Goal: Transaction & Acquisition: Purchase product/service

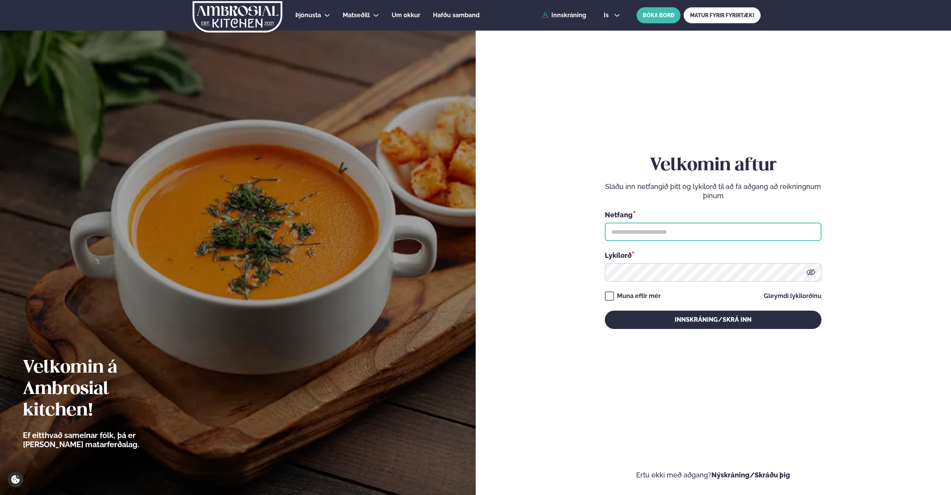
click at [653, 235] on input "text" at bounding box center [713, 231] width 217 height 18
type input "**********"
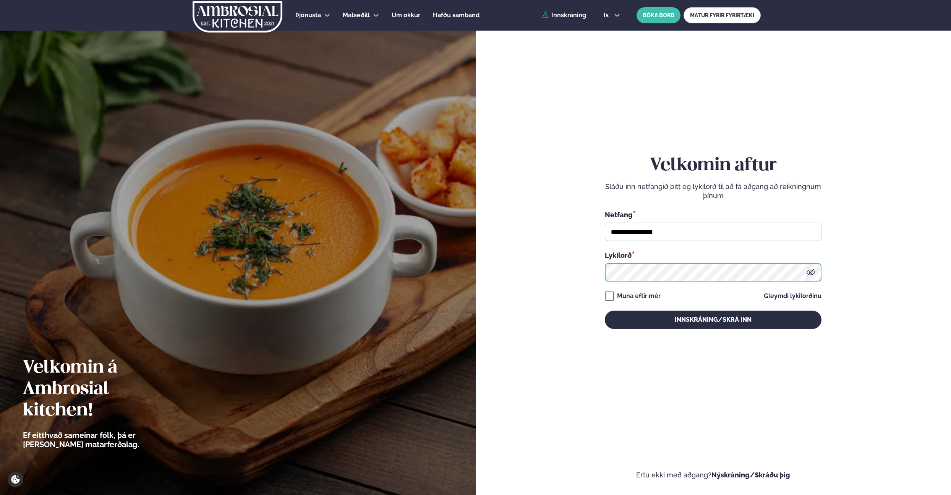
click at [605, 310] on button "Innskráning/Skrá inn" at bounding box center [713, 319] width 217 height 18
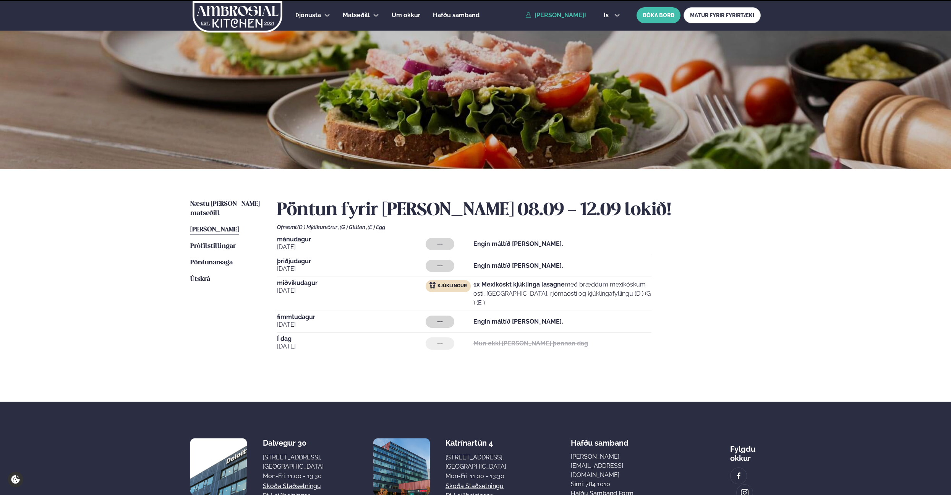
scroll to position [0, 0]
click at [221, 200] on span "Næstu [PERSON_NAME] matseðill" at bounding box center [225, 208] width 70 height 16
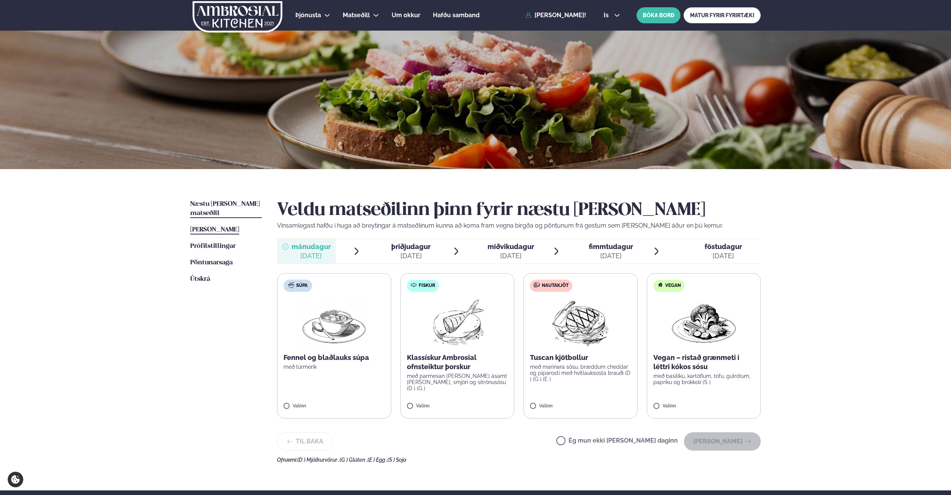
click at [224, 226] on span "[PERSON_NAME]" at bounding box center [214, 229] width 49 height 6
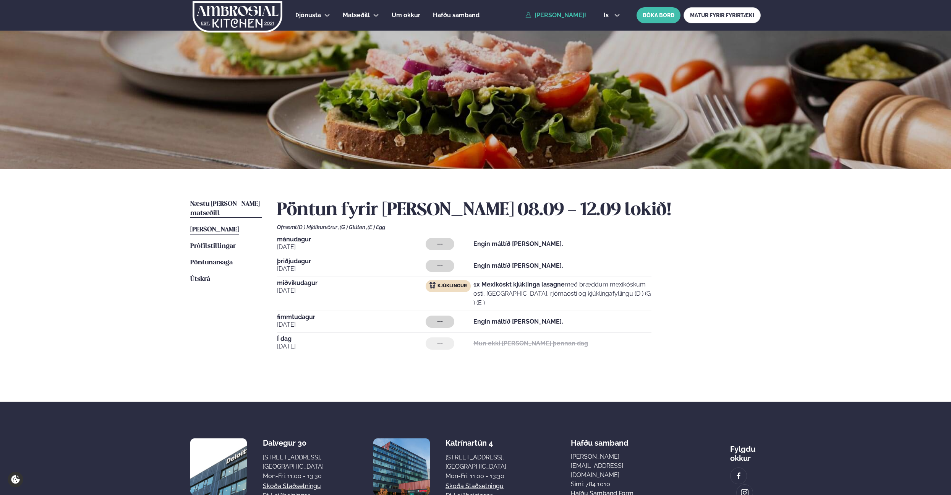
click at [225, 205] on span "Næstu [PERSON_NAME] matseðill" at bounding box center [225, 209] width 70 height 16
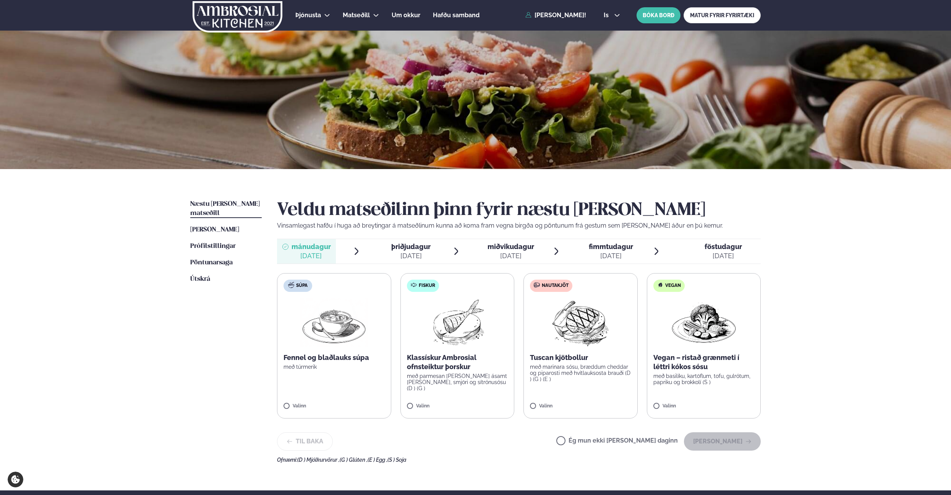
click at [396, 237] on div "Veldu matseðilinn þinn fyrir næstu [PERSON_NAME] Vinsamlegast hafðu í huga að b…" at bounding box center [519, 331] width 484 height 263
click at [411, 253] on div "[DATE]" at bounding box center [410, 255] width 39 height 9
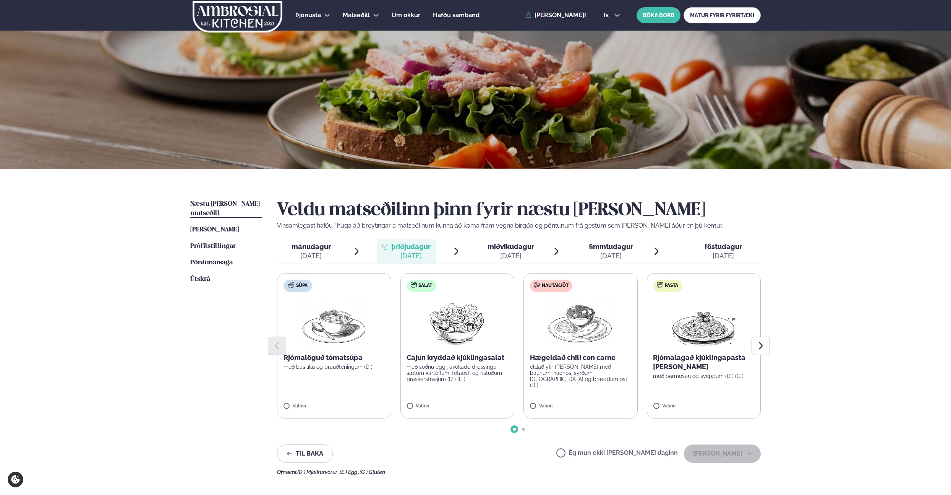
click at [593, 365] on p "eldað yfir [PERSON_NAME] með baunum, nachos, sýrðum [GEOGRAPHIC_DATA] og bræddu…" at bounding box center [580, 375] width 101 height 24
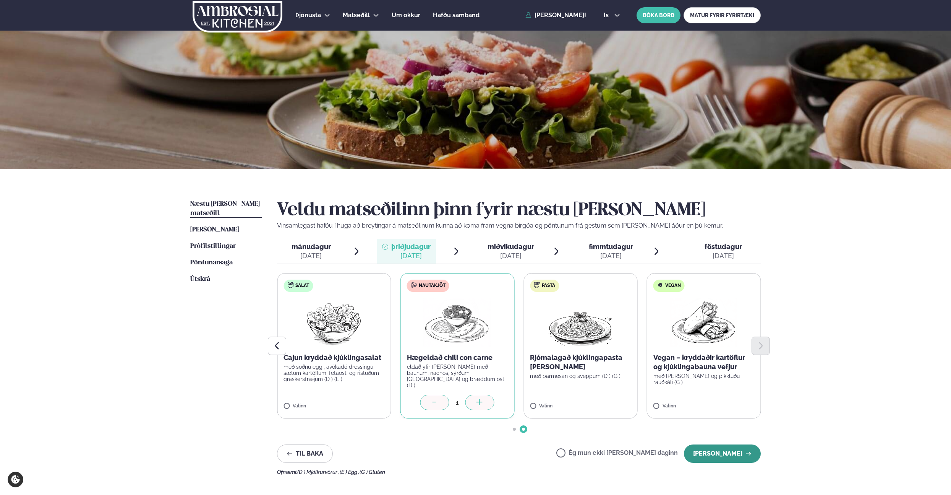
click at [727, 454] on button "[PERSON_NAME]" at bounding box center [722, 453] width 77 height 18
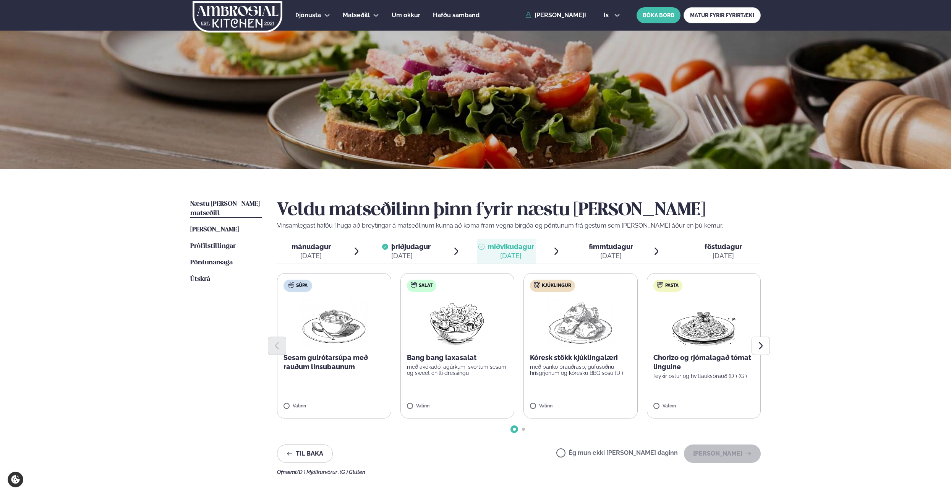
click at [619, 451] on label "Ég mun ekki [PERSON_NAME] daginn" at bounding box center [617, 453] width 122 height 8
click at [717, 456] on button "[PERSON_NAME]" at bounding box center [722, 453] width 77 height 18
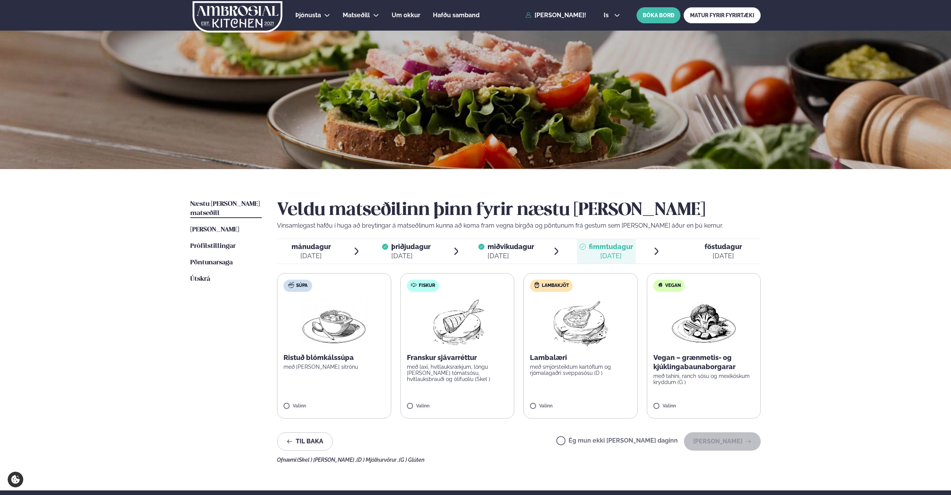
drag, startPoint x: 591, startPoint y: 441, endPoint x: 602, endPoint y: 441, distance: 11.5
click at [591, 441] on label "Ég mun ekki [PERSON_NAME] daginn" at bounding box center [617, 441] width 122 height 8
click at [710, 434] on button "[PERSON_NAME]" at bounding box center [722, 441] width 77 height 18
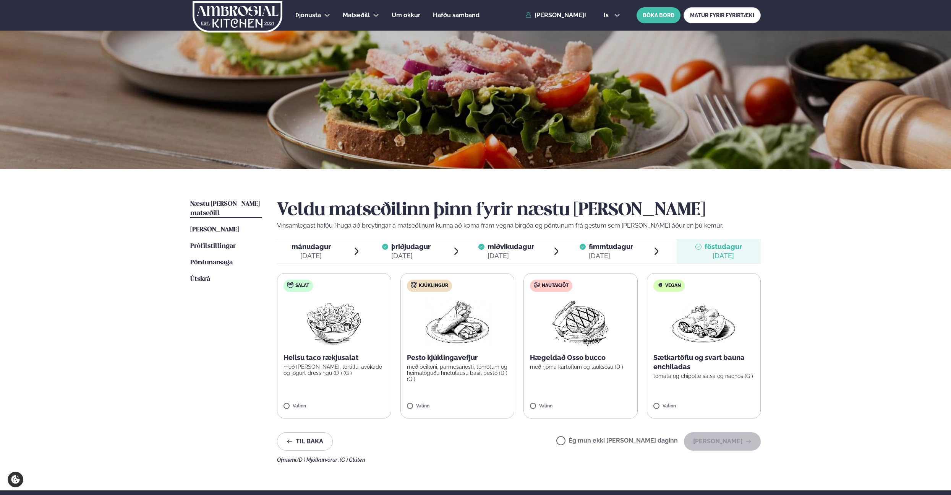
drag, startPoint x: 652, startPoint y: 442, endPoint x: 663, endPoint y: 443, distance: 11.1
click at [653, 442] on label "Ég mun ekki [PERSON_NAME] daginn" at bounding box center [617, 441] width 122 height 8
click at [707, 443] on button "[PERSON_NAME]" at bounding box center [722, 441] width 77 height 18
